Goal: Navigation & Orientation: Find specific page/section

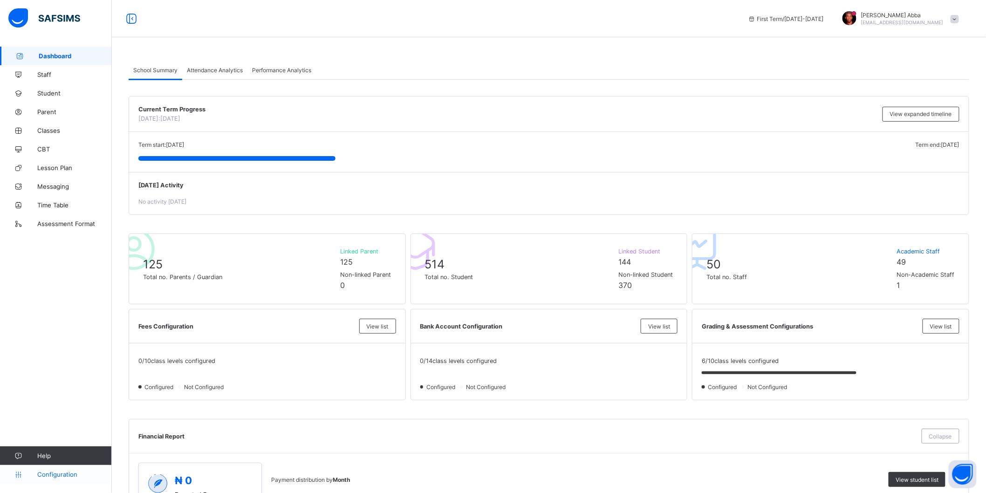
click at [56, 473] on span "Configuration" at bounding box center [74, 474] width 74 height 7
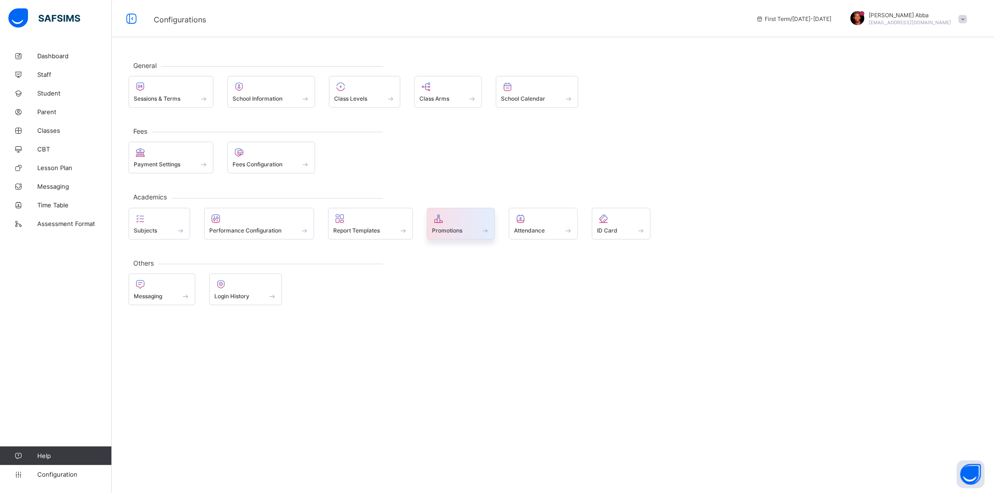
click at [458, 227] on span "Promotions" at bounding box center [447, 230] width 30 height 7
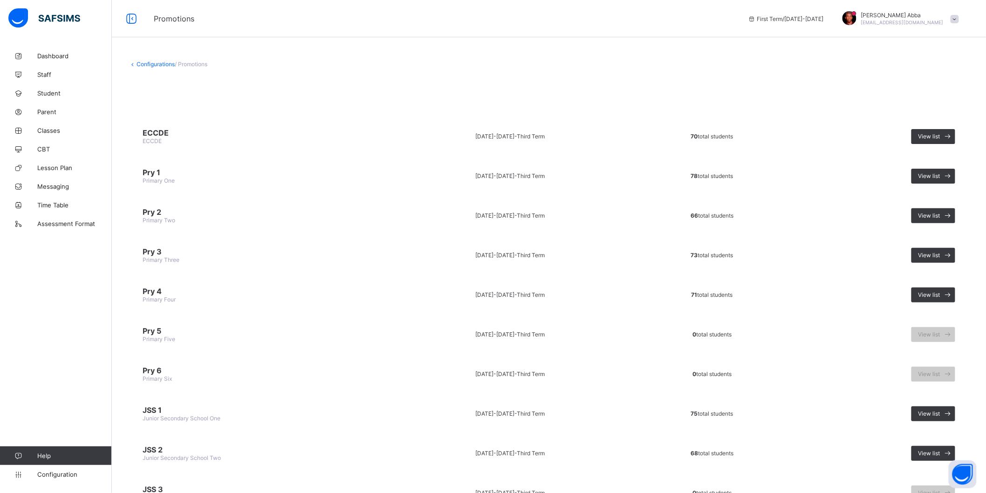
scroll to position [197, 0]
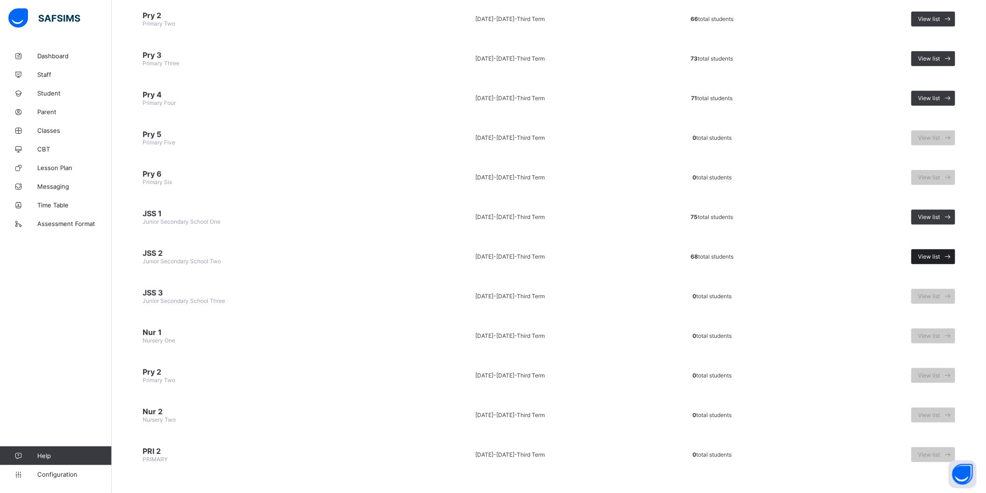
click at [934, 249] on div "View list" at bounding box center [934, 256] width 44 height 15
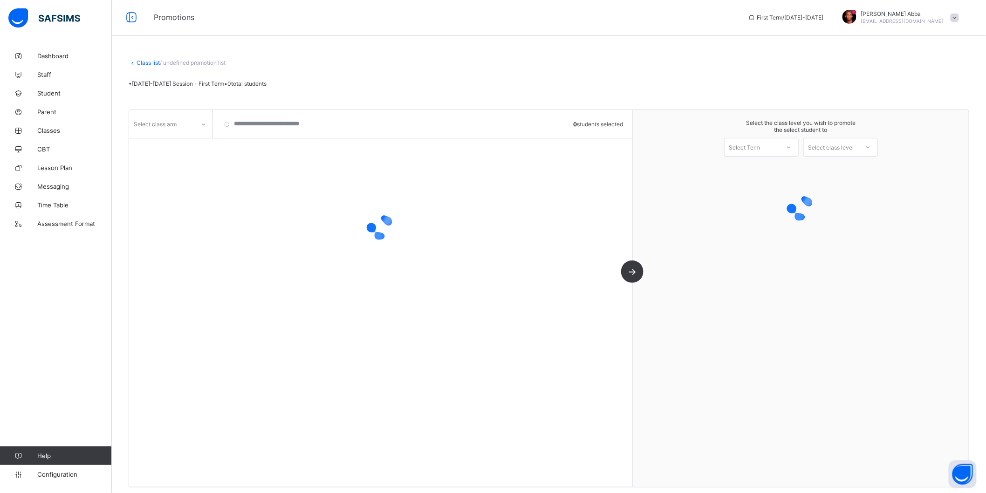
scroll to position [1, 0]
click at [207, 128] on div at bounding box center [204, 124] width 16 height 15
click at [168, 125] on div "Select class arm" at bounding box center [155, 125] width 43 height 18
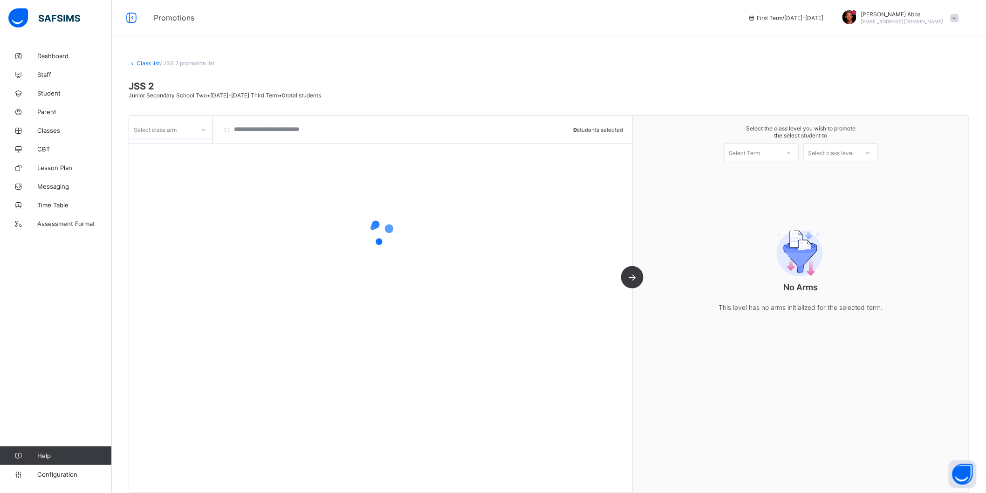
click at [171, 124] on div "Select class arm" at bounding box center [155, 130] width 43 height 18
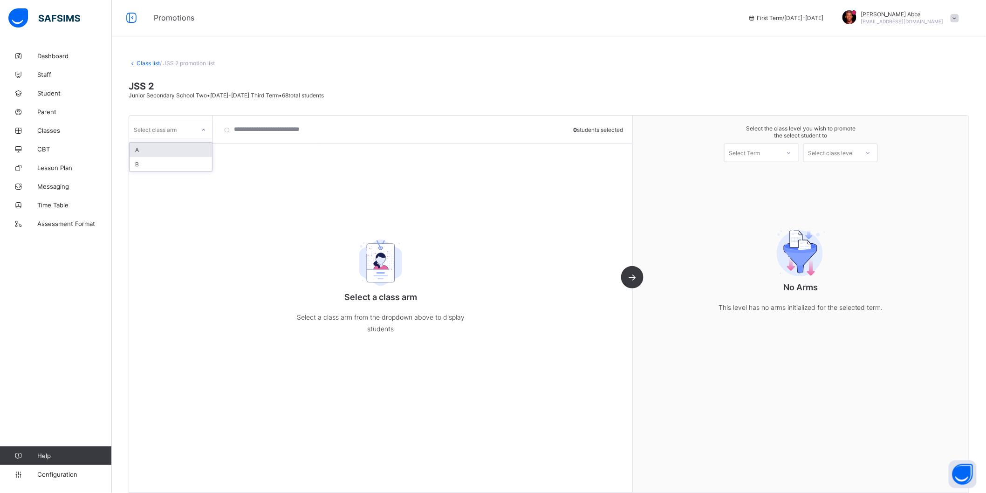
click at [185, 151] on div "A" at bounding box center [171, 150] width 82 height 14
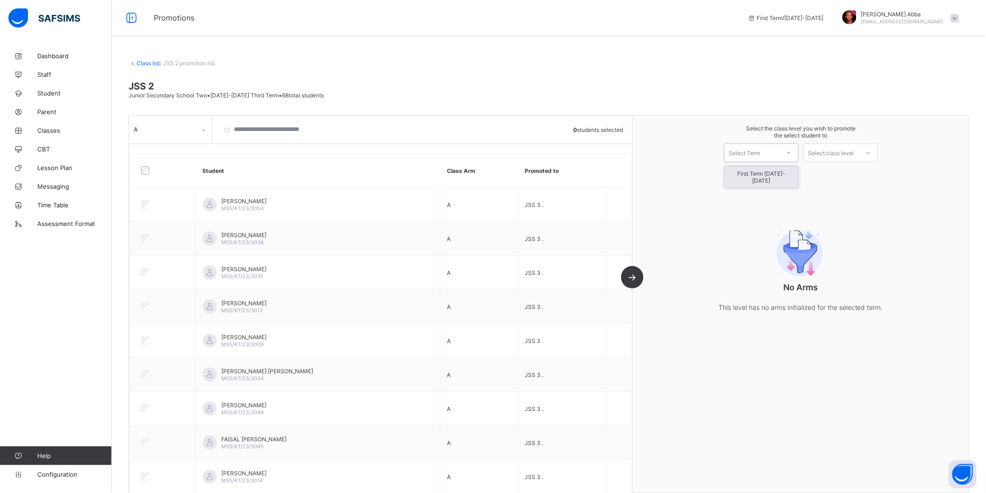
click at [768, 148] on div "Select Term" at bounding box center [752, 152] width 55 height 13
click at [766, 174] on div "First Term [DATE]-[DATE]" at bounding box center [762, 176] width 74 height 21
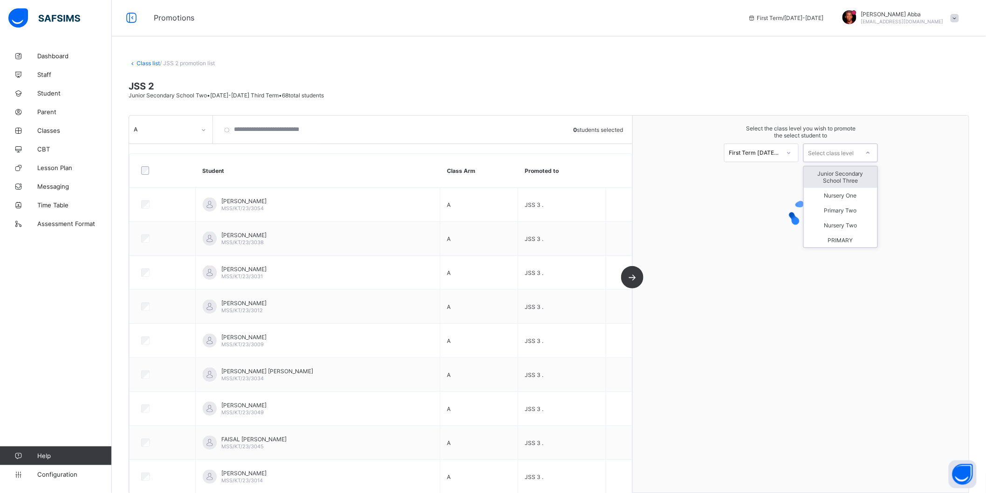
click at [833, 151] on div "Select class level" at bounding box center [832, 153] width 46 height 19
click at [841, 172] on div "Junior Secondary School Three" at bounding box center [841, 176] width 74 height 21
click at [716, 193] on label "JSS 3 A Junior Secondary School Three - A" at bounding box center [801, 191] width 231 height 34
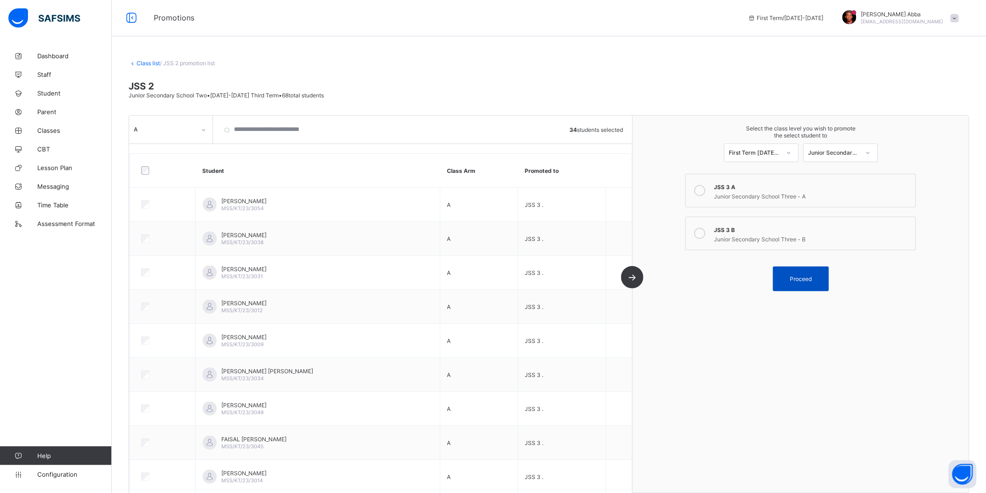
click at [800, 273] on div "Proceed" at bounding box center [801, 279] width 56 height 25
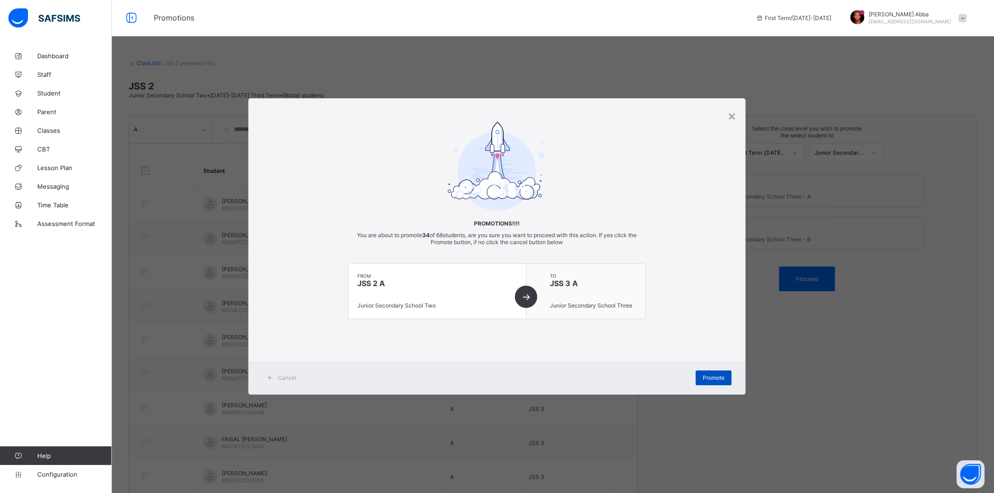
click at [701, 374] on div "Promote" at bounding box center [714, 378] width 36 height 15
click at [710, 382] on div "Promote" at bounding box center [714, 378] width 36 height 15
click at [707, 379] on span "Promote" at bounding box center [714, 377] width 22 height 7
click at [729, 114] on div "×" at bounding box center [732, 116] width 9 height 16
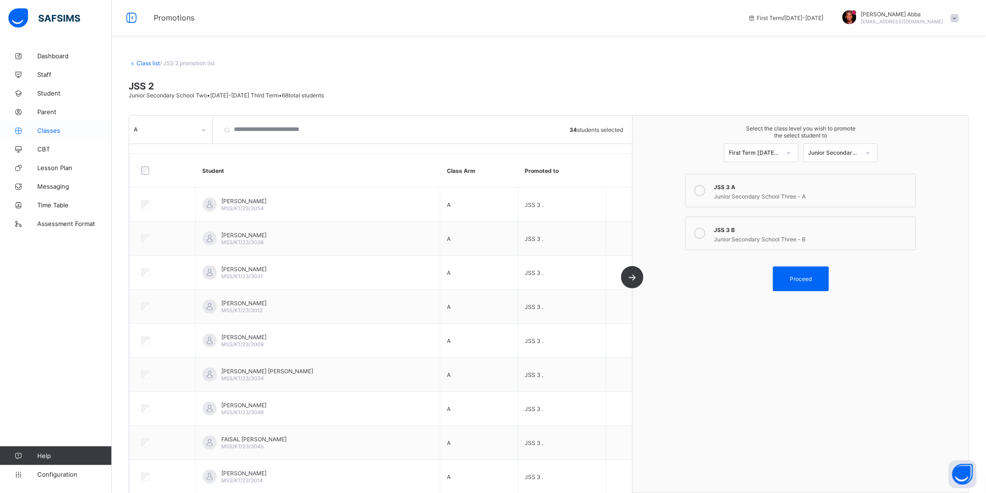
click at [57, 129] on span "Classes" at bounding box center [74, 130] width 75 height 7
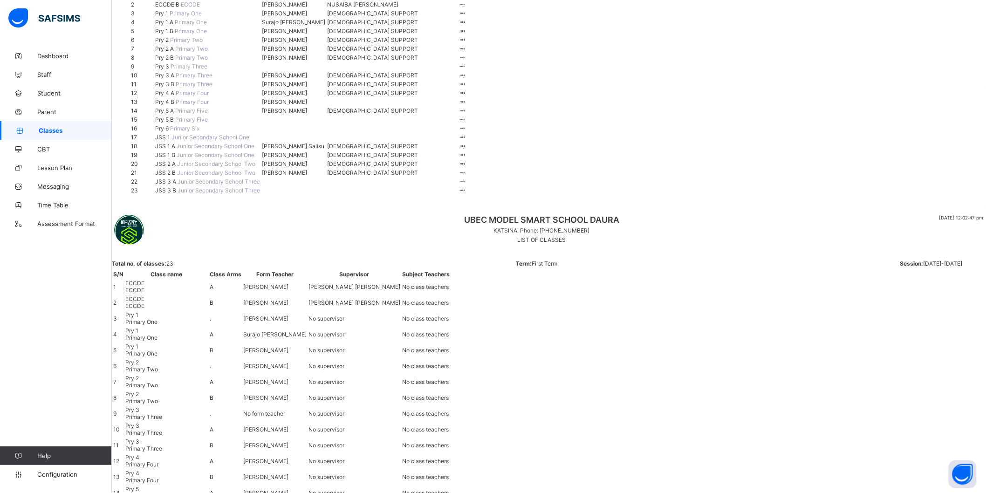
scroll to position [155, 0]
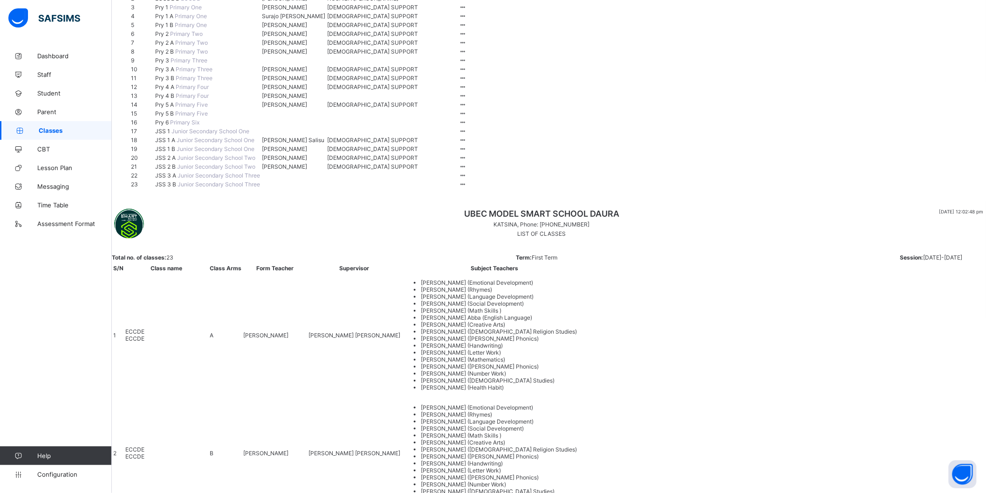
click at [174, 108] on span "Pry 5 A" at bounding box center [165, 104] width 20 height 7
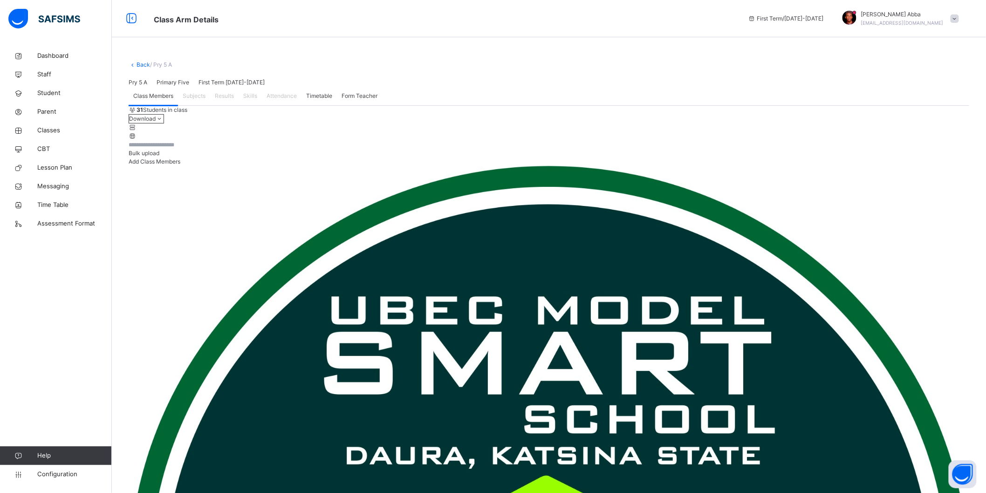
click at [146, 100] on span "Class Members" at bounding box center [153, 96] width 40 height 8
click at [193, 100] on span "Subjects" at bounding box center [194, 96] width 23 height 8
click at [220, 100] on span "Results" at bounding box center [224, 96] width 19 height 8
click at [300, 105] on div "Attendance" at bounding box center [282, 96] width 40 height 19
click at [289, 100] on span "Attendance" at bounding box center [282, 96] width 30 height 8
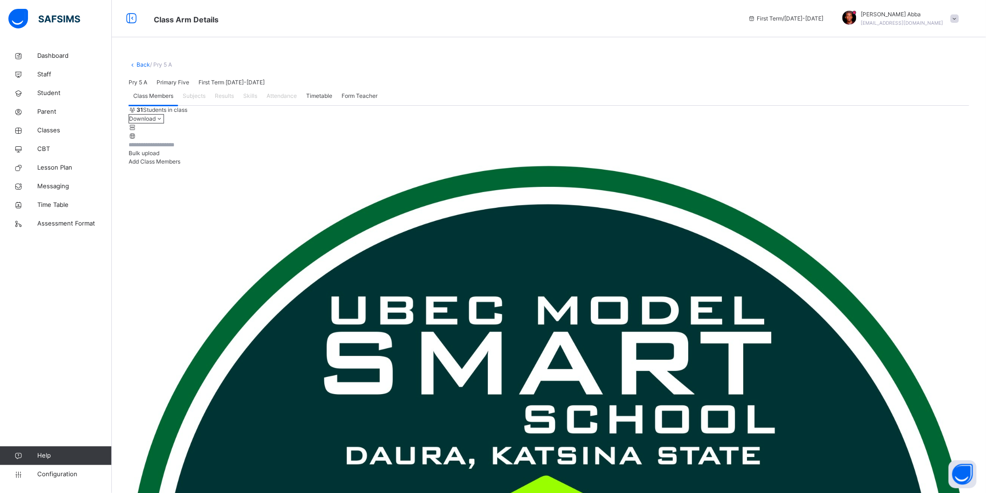
click at [141, 100] on span "Class Members" at bounding box center [153, 96] width 40 height 8
click at [137, 62] on link "Back" at bounding box center [144, 64] width 14 height 7
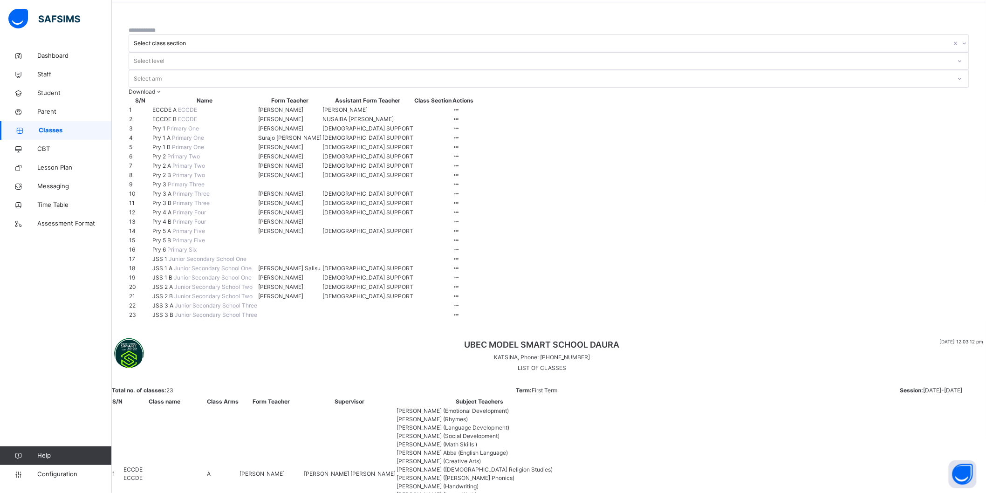
scroll to position [52, 0]
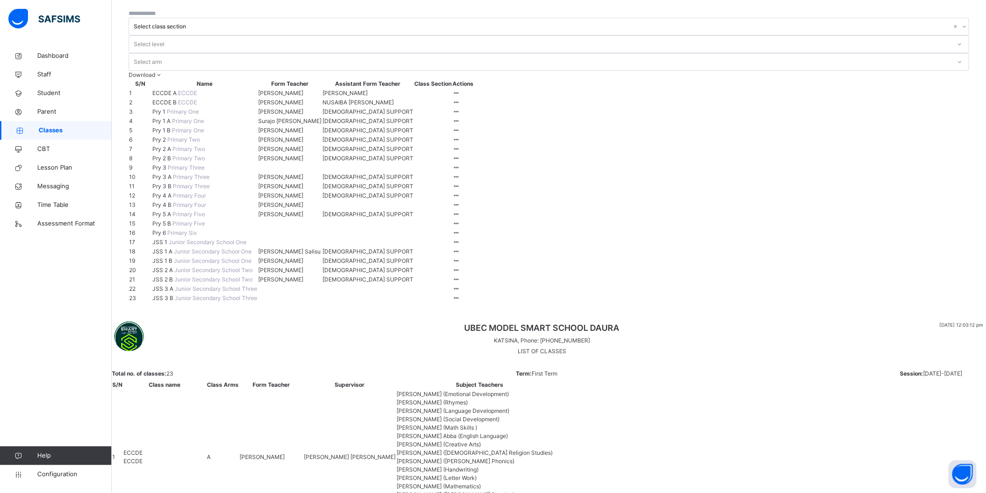
click at [173, 199] on span "Pry 4 A" at bounding box center [162, 195] width 21 height 7
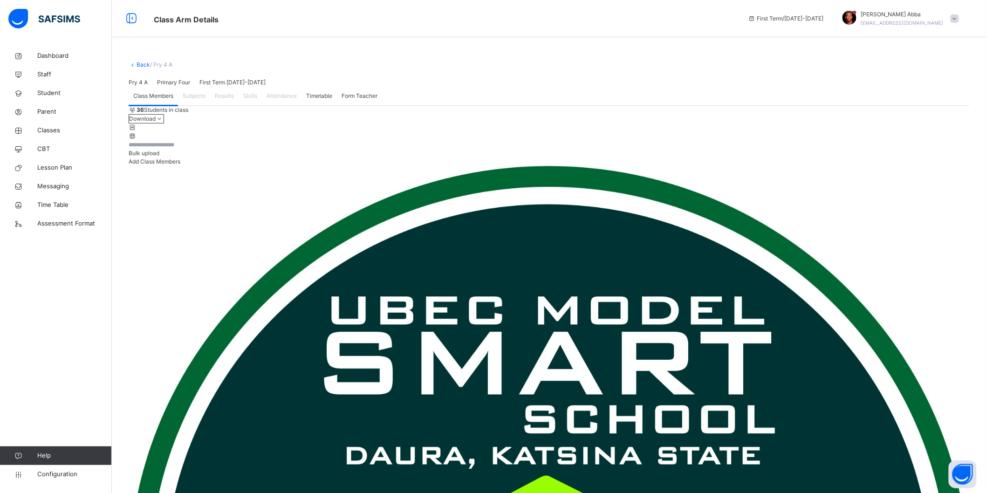
click at [188, 100] on span "Subjects" at bounding box center [194, 96] width 23 height 8
click at [142, 63] on link "Back" at bounding box center [144, 64] width 14 height 7
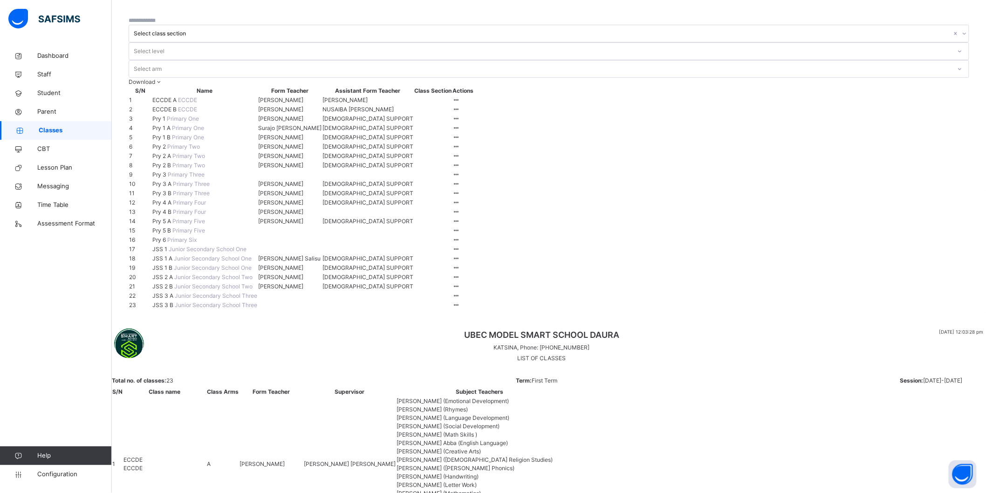
scroll to position [155, 0]
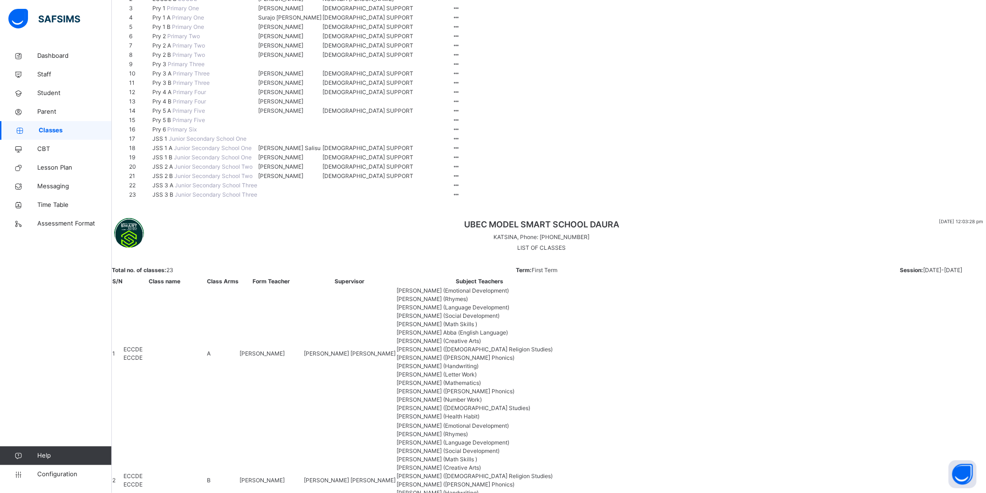
click at [173, 86] on span "Pry 3 B" at bounding box center [162, 82] width 21 height 7
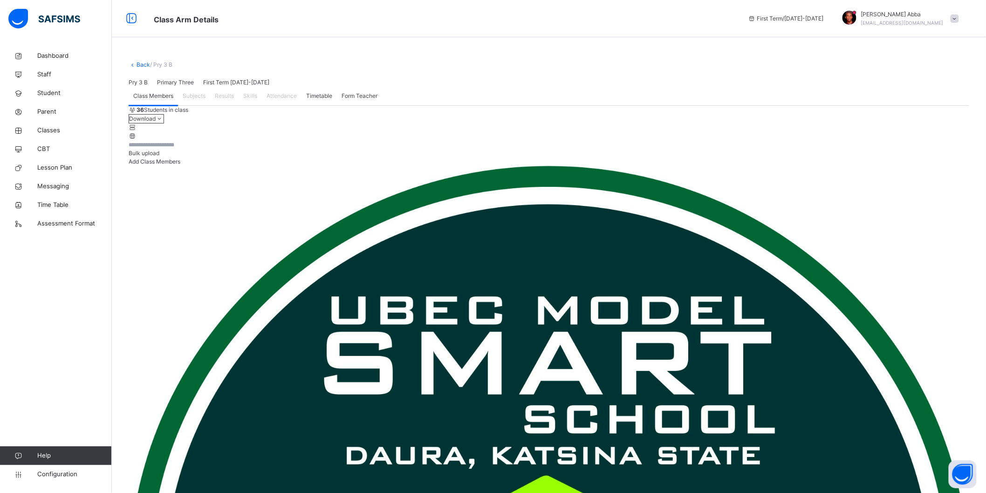
click at [194, 100] on span "Subjects" at bounding box center [194, 96] width 23 height 8
click at [72, 468] on link "Configuration" at bounding box center [55, 474] width 111 height 19
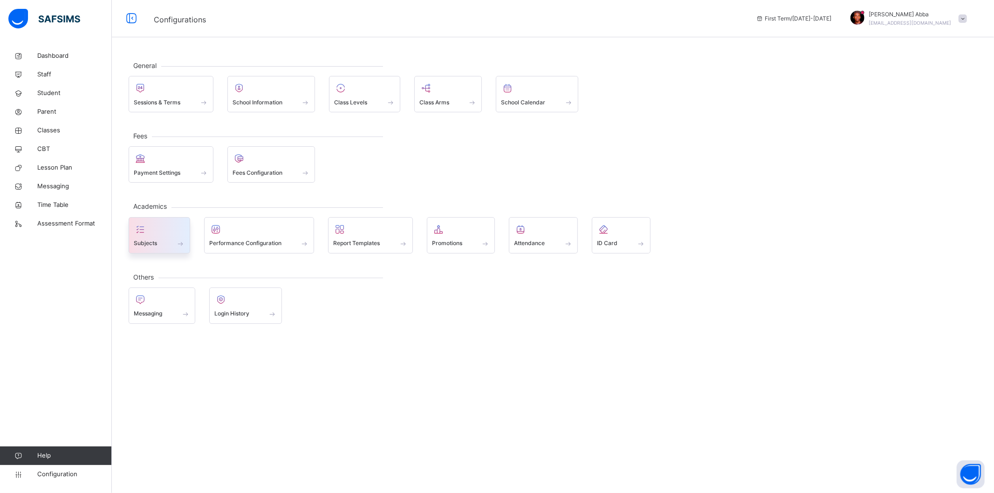
click at [159, 234] on div at bounding box center [159, 229] width 51 height 14
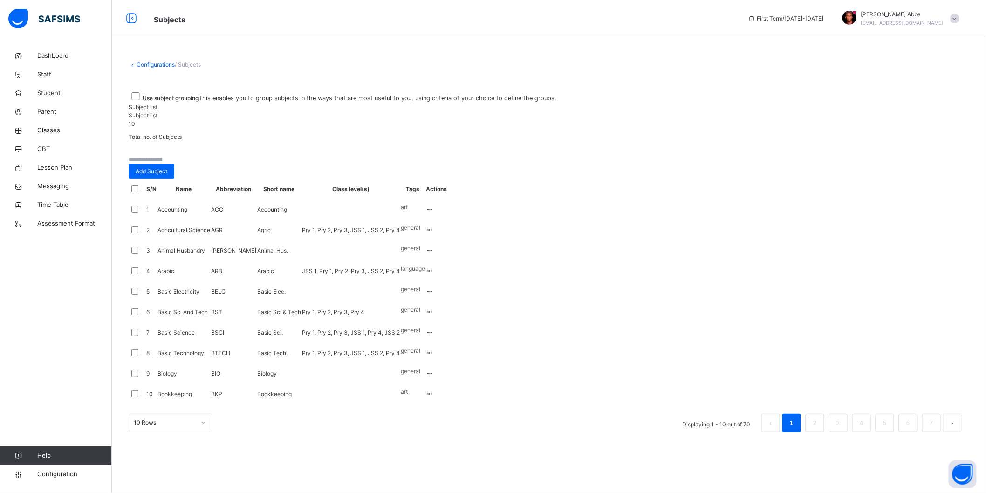
scroll to position [7, 0]
click at [182, 140] on span "Total no. of Subjects" at bounding box center [155, 136] width 53 height 7
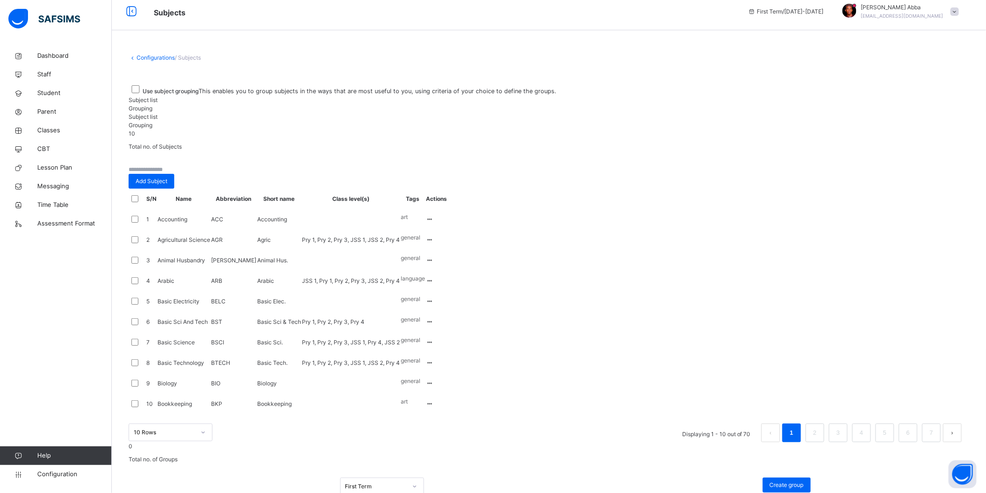
click at [140, 59] on link "Configurations" at bounding box center [156, 57] width 38 height 7
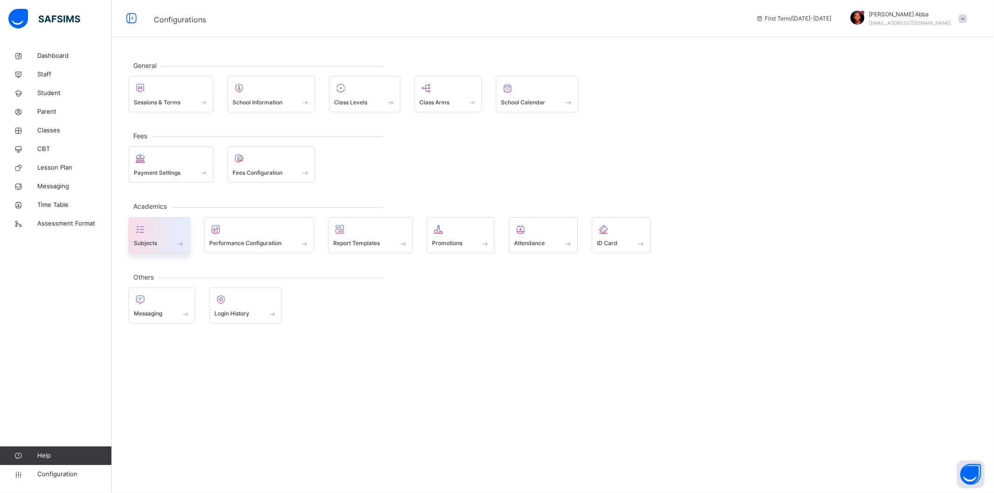
click at [160, 229] on div at bounding box center [159, 229] width 51 height 14
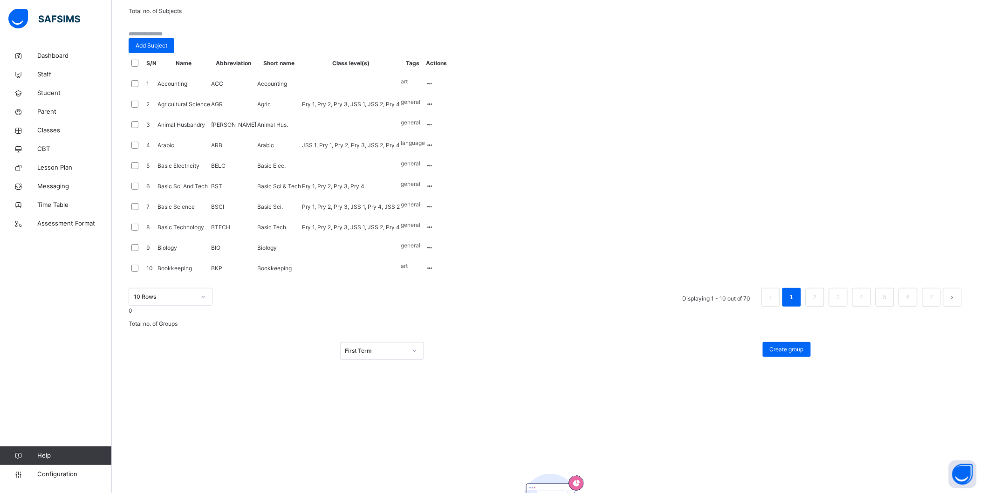
scroll to position [162, 0]
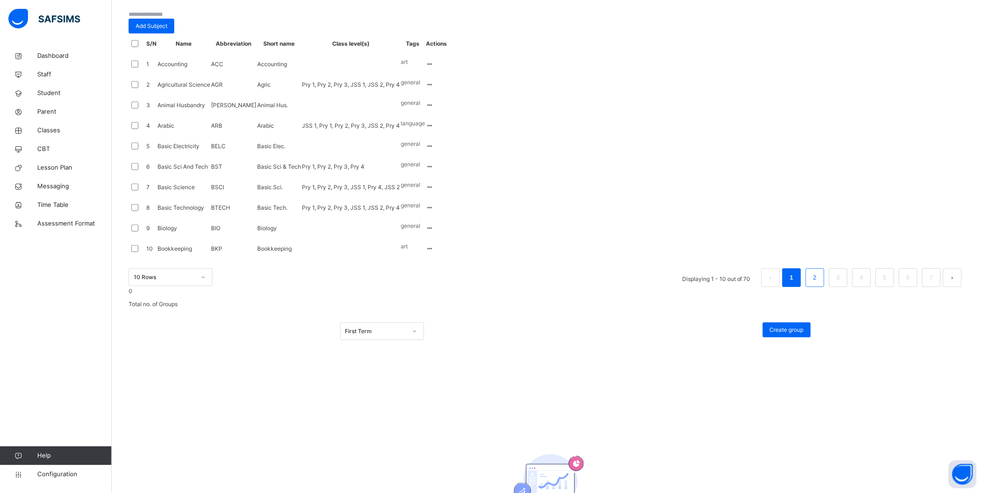
click at [824, 287] on li "2" at bounding box center [815, 277] width 19 height 19
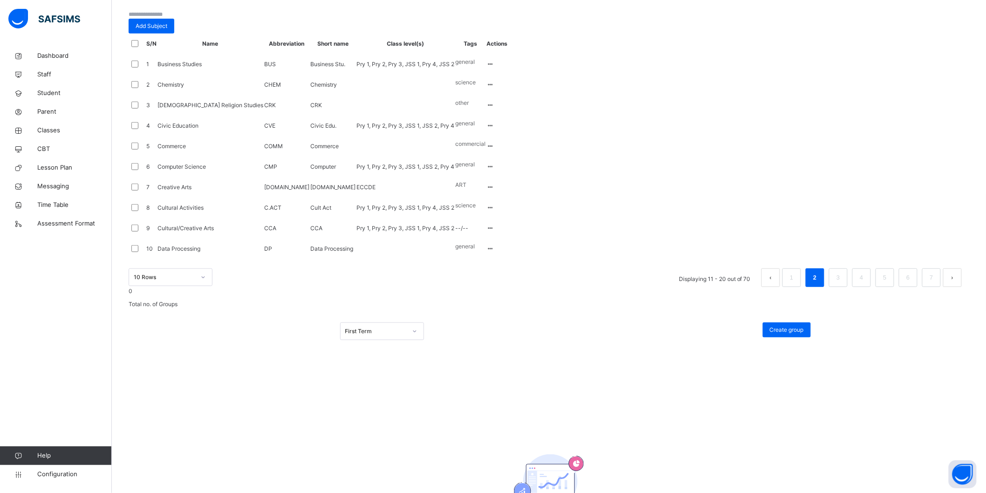
scroll to position [0, 0]
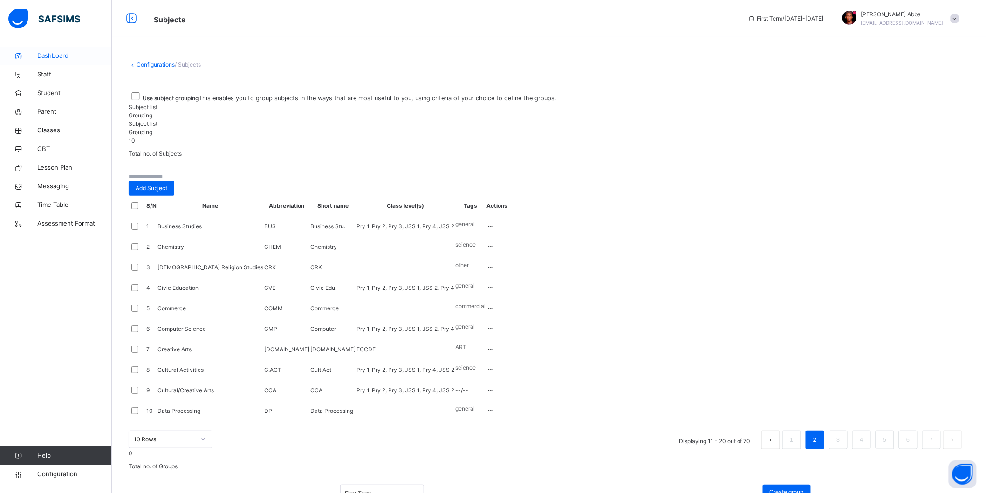
click at [46, 50] on link "Dashboard" at bounding box center [56, 56] width 112 height 19
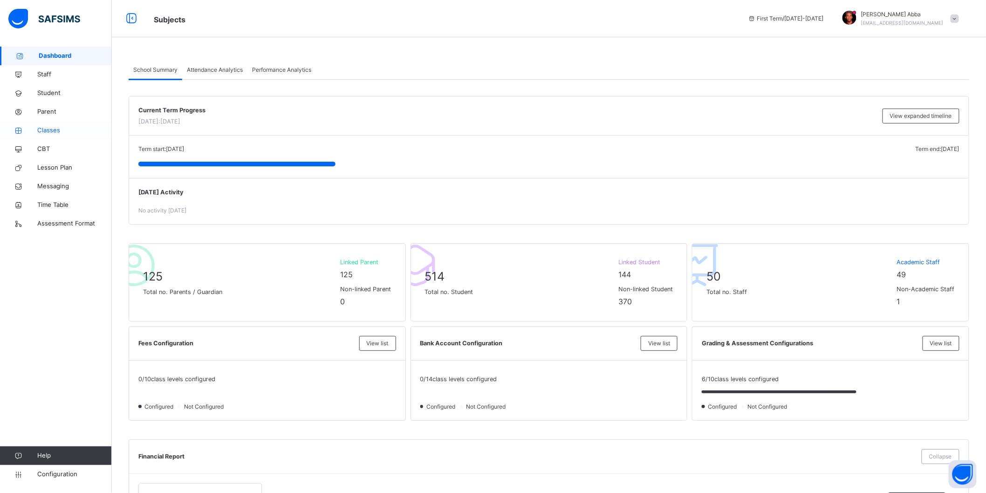
click at [56, 128] on span "Classes" at bounding box center [74, 130] width 75 height 9
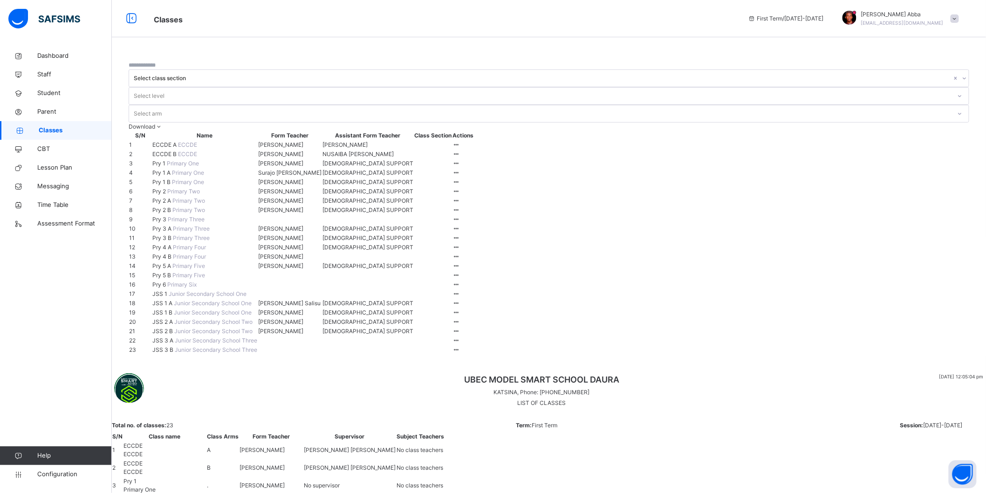
click at [172, 176] on span "Pry 1 A" at bounding box center [162, 172] width 20 height 7
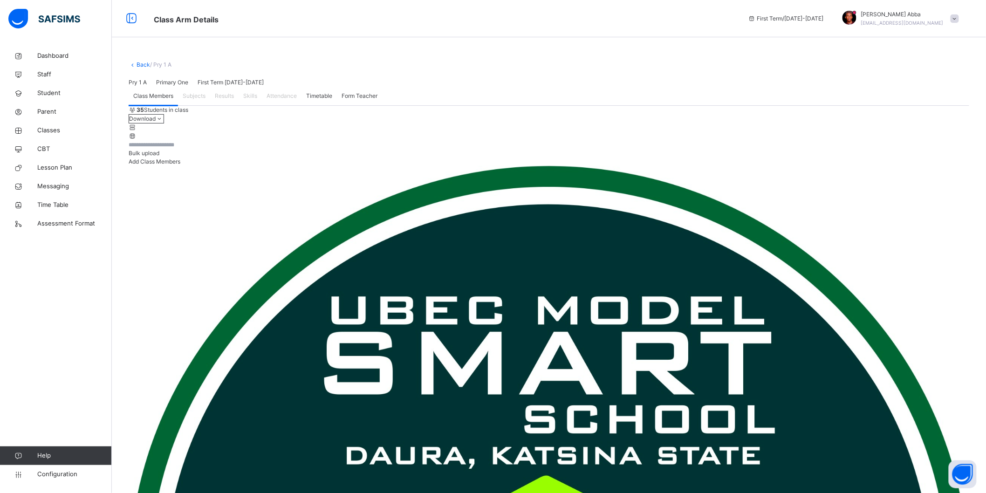
click at [197, 100] on span "Subjects" at bounding box center [194, 96] width 23 height 8
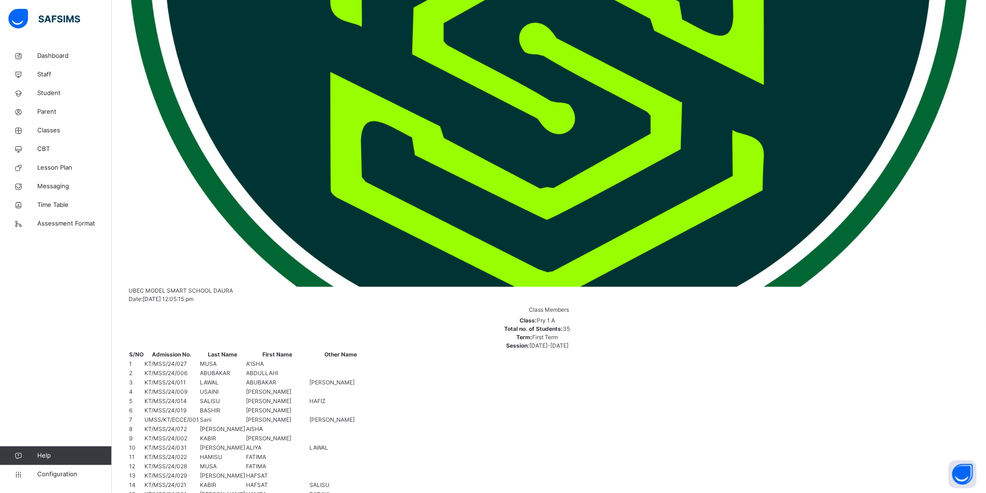
scroll to position [880, 0]
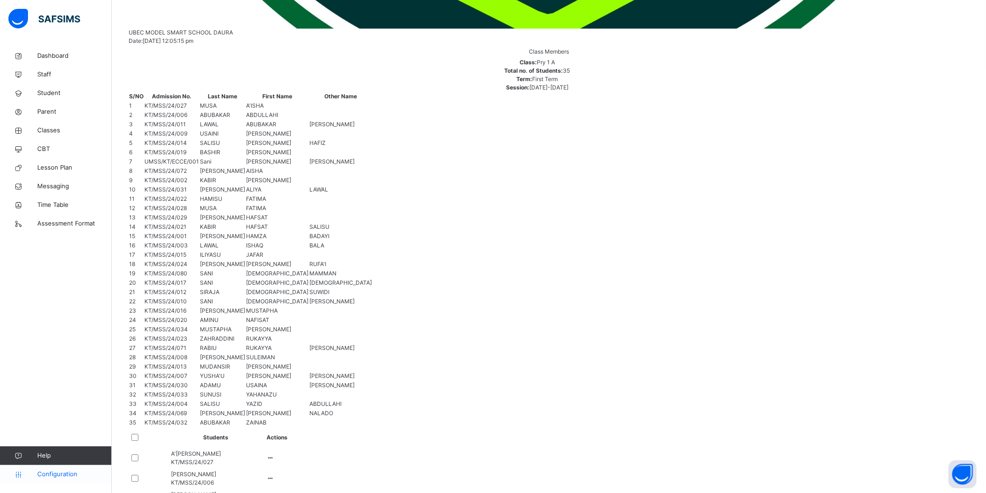
click at [63, 476] on span "Configuration" at bounding box center [74, 474] width 74 height 9
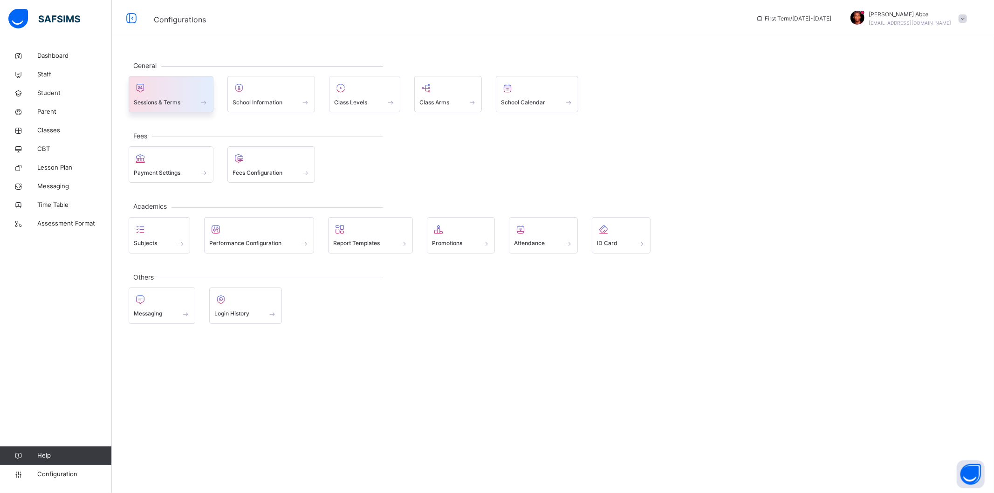
click at [189, 103] on div "Sessions & Terms" at bounding box center [171, 102] width 75 height 10
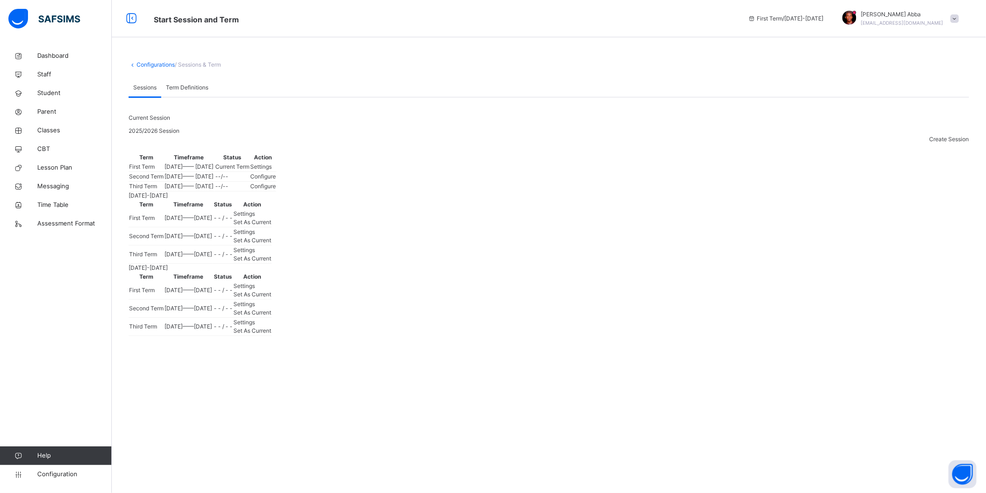
click at [272, 170] on span "Settings" at bounding box center [260, 166] width 21 height 7
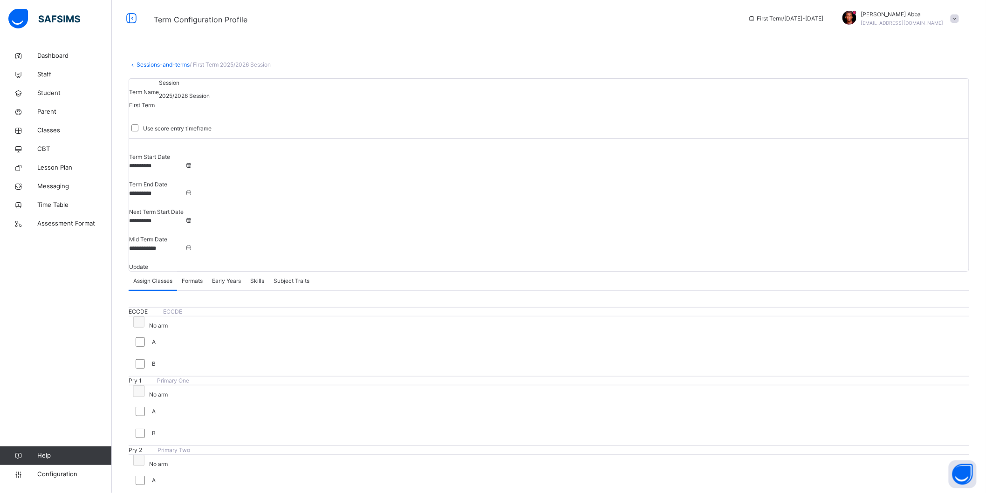
click at [195, 277] on span "Formats" at bounding box center [192, 281] width 21 height 8
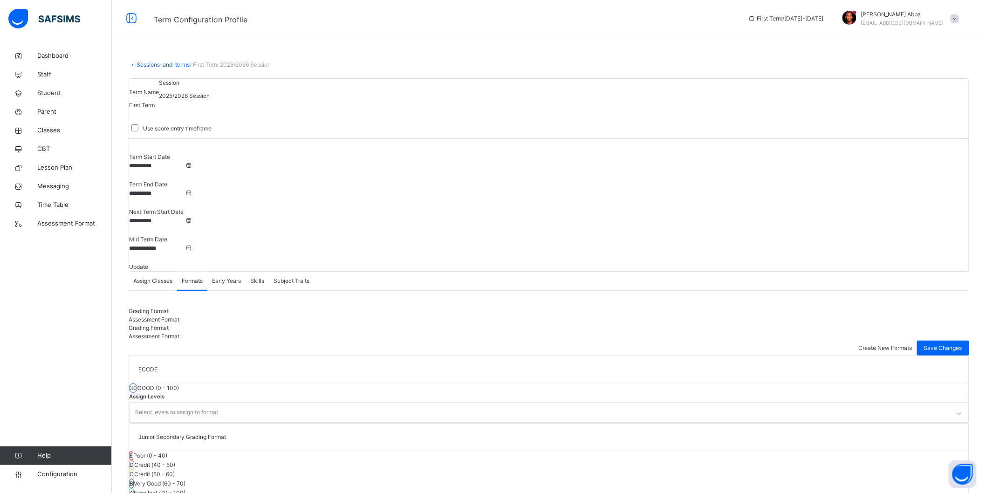
click at [236, 277] on span "Early Years" at bounding box center [226, 281] width 29 height 8
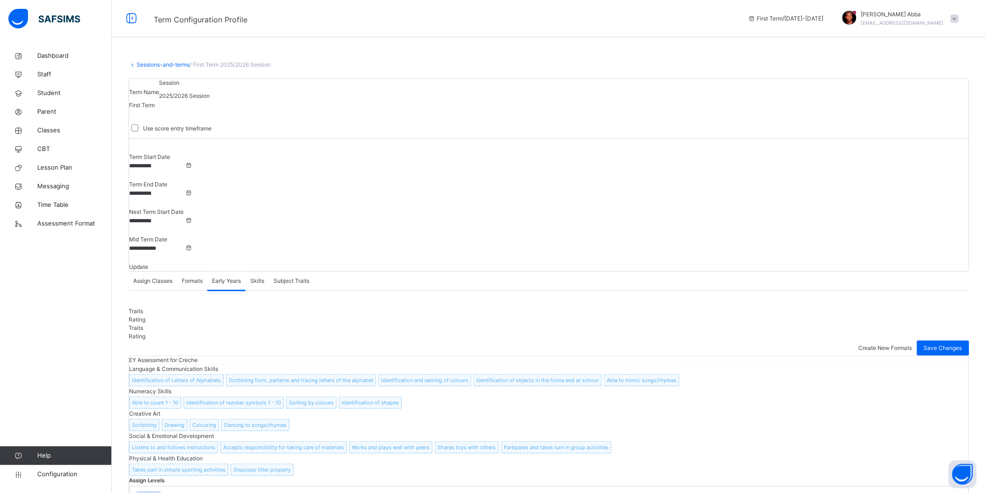
click at [260, 277] on span "Skills" at bounding box center [257, 281] width 14 height 8
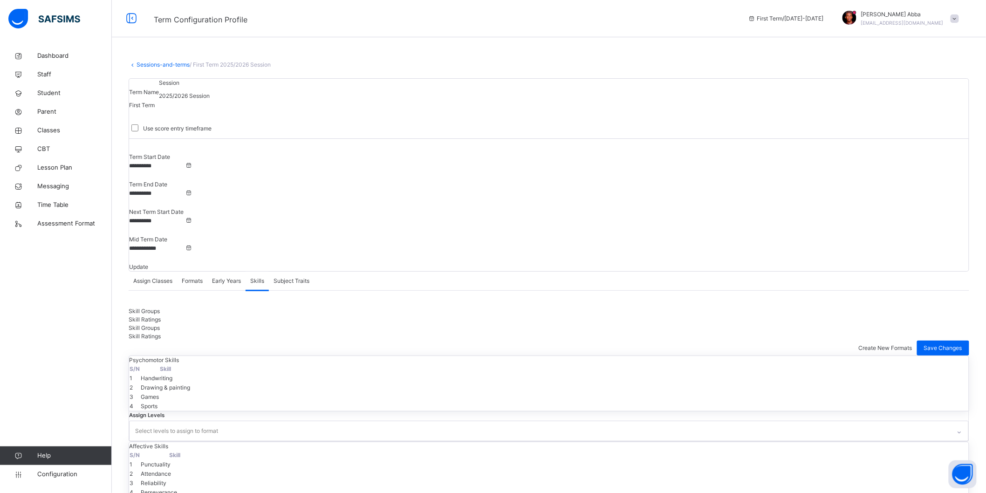
click at [289, 277] on span "Subject Traits" at bounding box center [292, 281] width 36 height 8
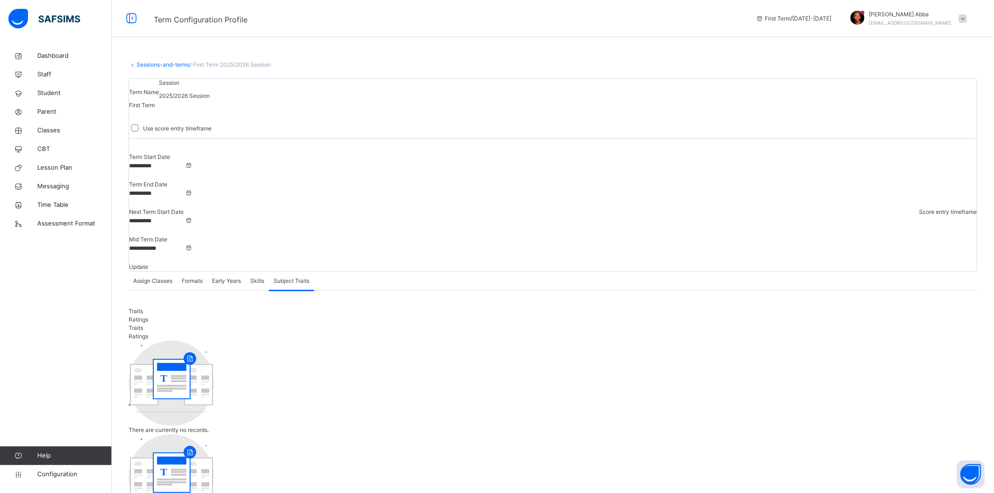
click at [165, 65] on link "Sessions-and-terms" at bounding box center [163, 64] width 53 height 7
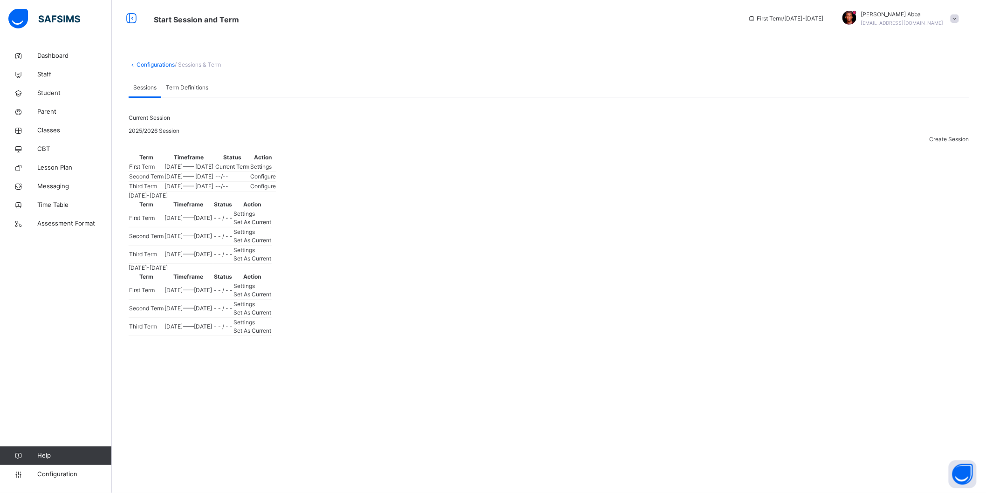
click at [194, 86] on span "Term Definitions" at bounding box center [187, 87] width 42 height 8
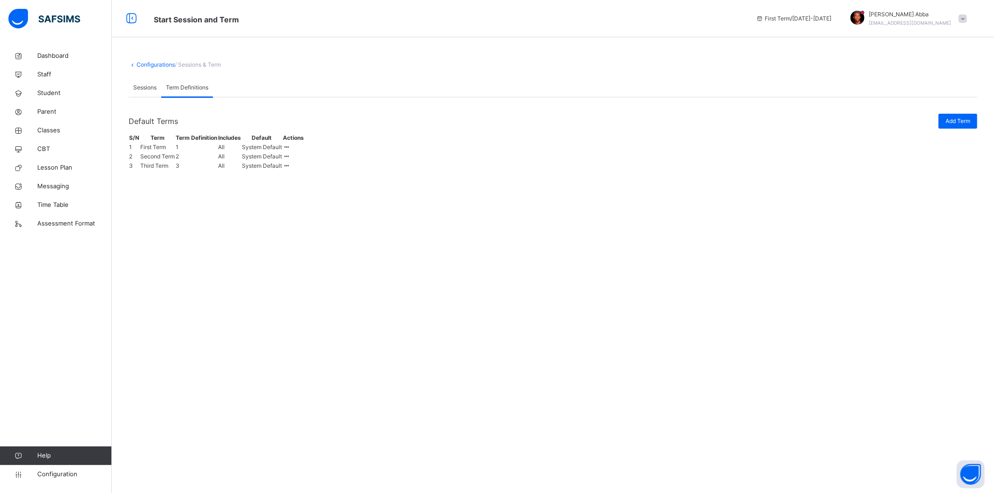
click at [158, 64] on link "Configurations" at bounding box center [156, 64] width 38 height 7
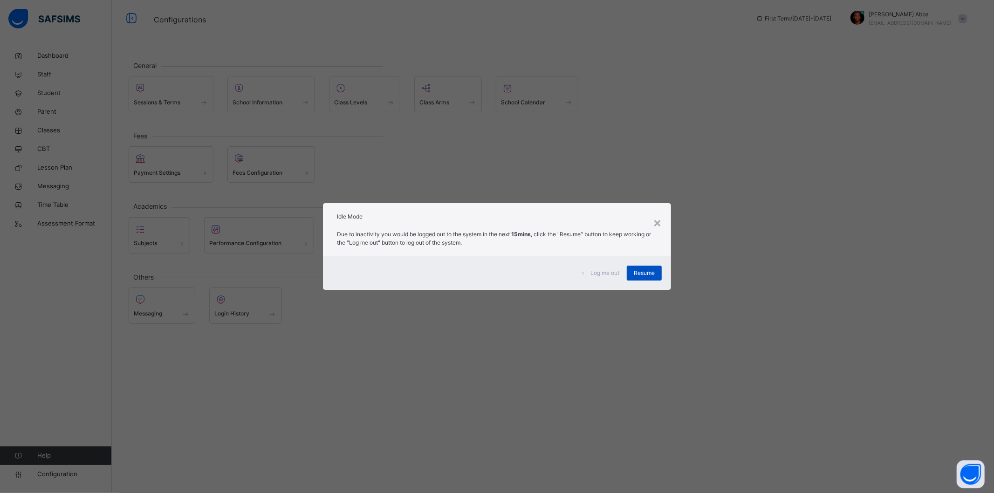
click at [650, 273] on span "Resume" at bounding box center [644, 273] width 21 height 8
